Goal: Task Accomplishment & Management: Complete application form

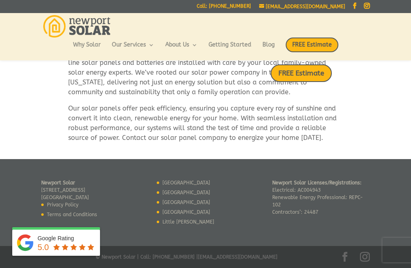
scroll to position [482, 0]
click at [299, 40] on span "FREE Estimate" at bounding box center [312, 45] width 53 height 15
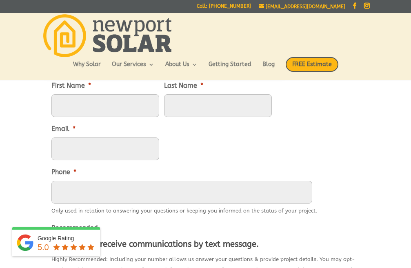
scroll to position [131, 0]
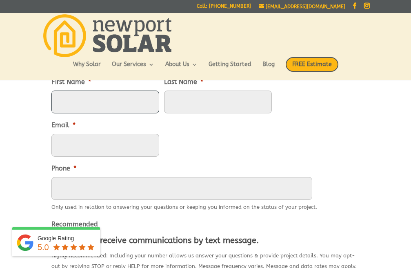
click at [81, 99] on input "First Name *" at bounding box center [105, 102] width 108 height 23
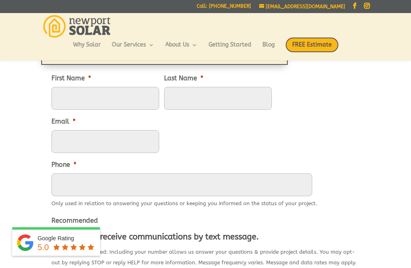
type textarea "Hello, I would like to offer some suggestions for your website. No cost, no cat…"
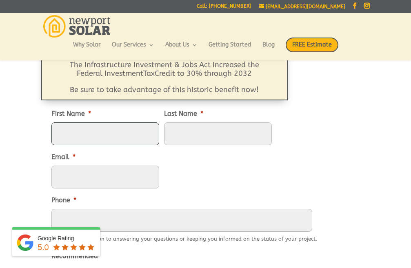
type input "Eleanor"
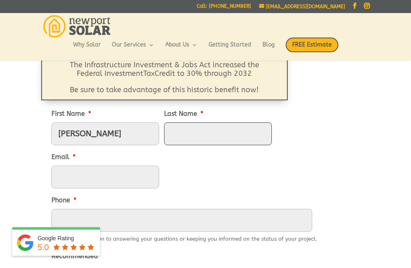
type input "Horwitz"
type input "eleanorhorwitzmkt@gmail.com"
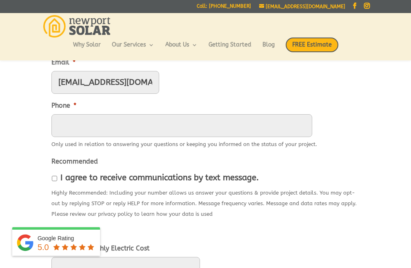
scroll to position [193, 0]
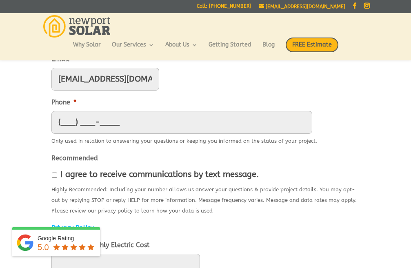
click at [81, 118] on input "(___) ___-____" at bounding box center [181, 122] width 261 height 23
type input "(502) 555-4556"
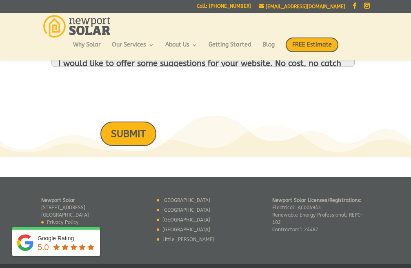
scroll to position [618, 0]
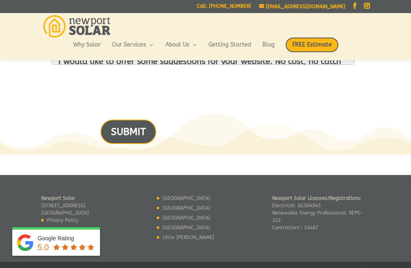
click at [111, 131] on input "SUBMIT" at bounding box center [128, 132] width 56 height 24
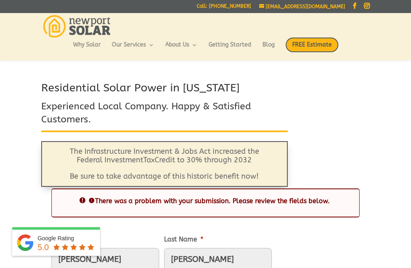
scroll to position [589, 0]
